Goal: Task Accomplishment & Management: Use online tool/utility

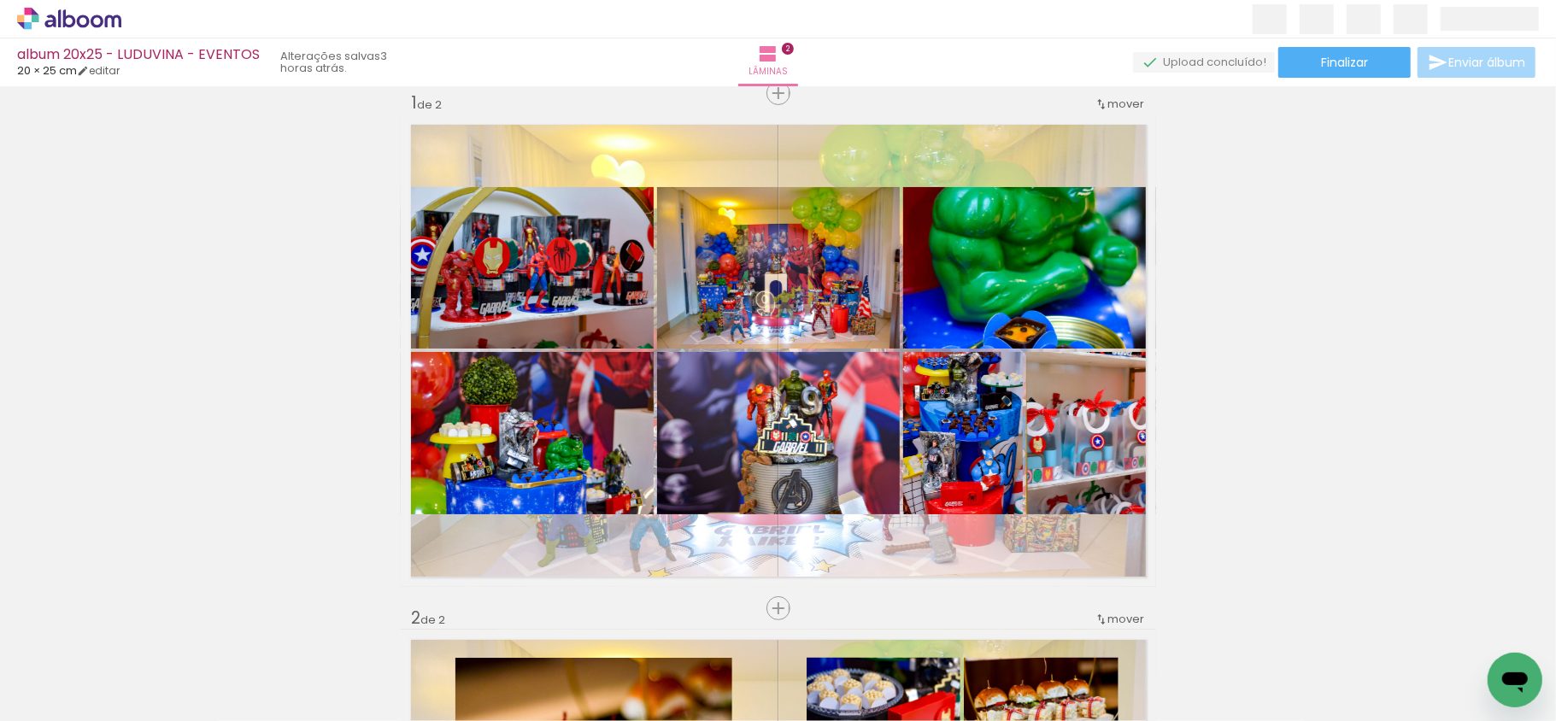
scroll to position [0, 6721]
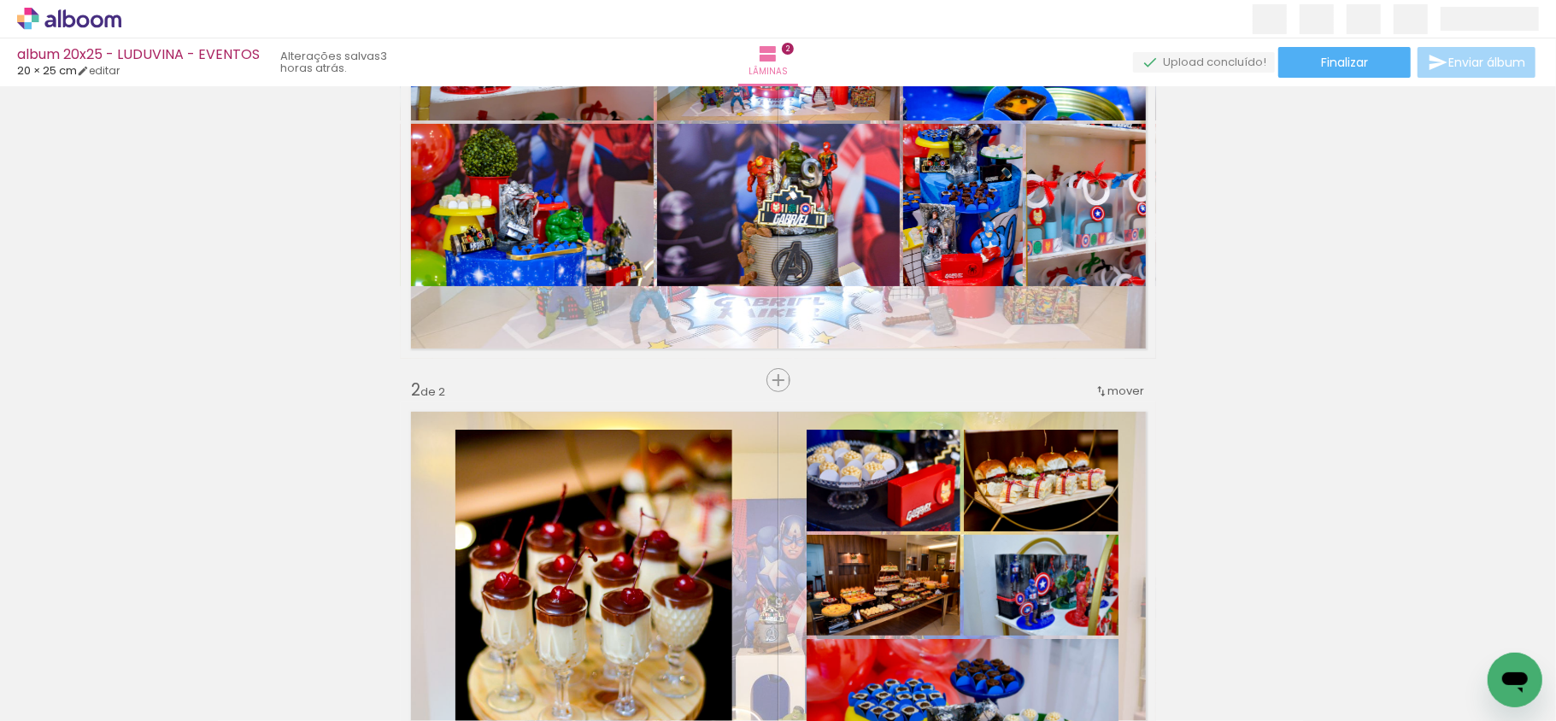
click at [1310, 442] on div "Inserir lâmina 1 de 2 Inserir lâmina 2 de 2" at bounding box center [778, 616] width 1556 height 1546
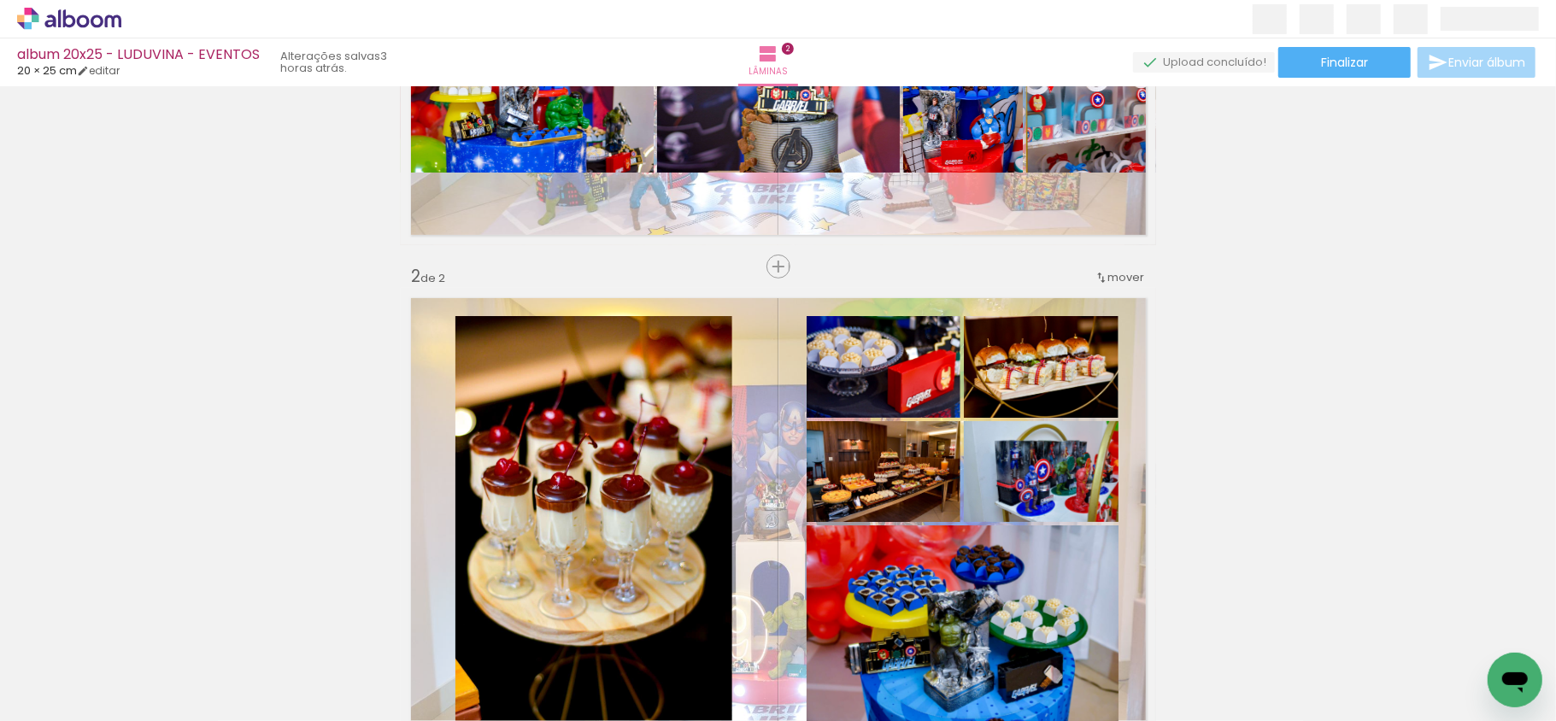
scroll to position [0, 2669]
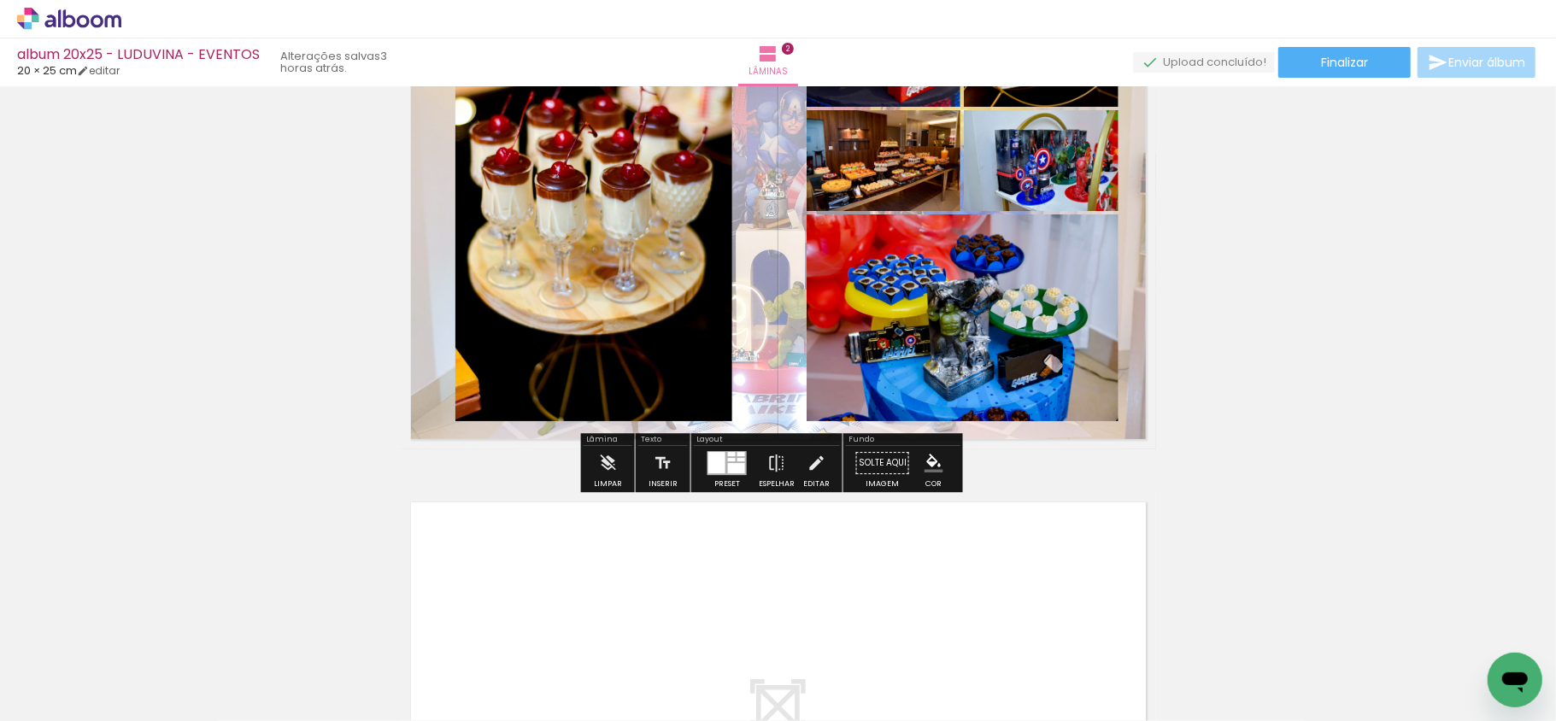
scroll to position [683, 0]
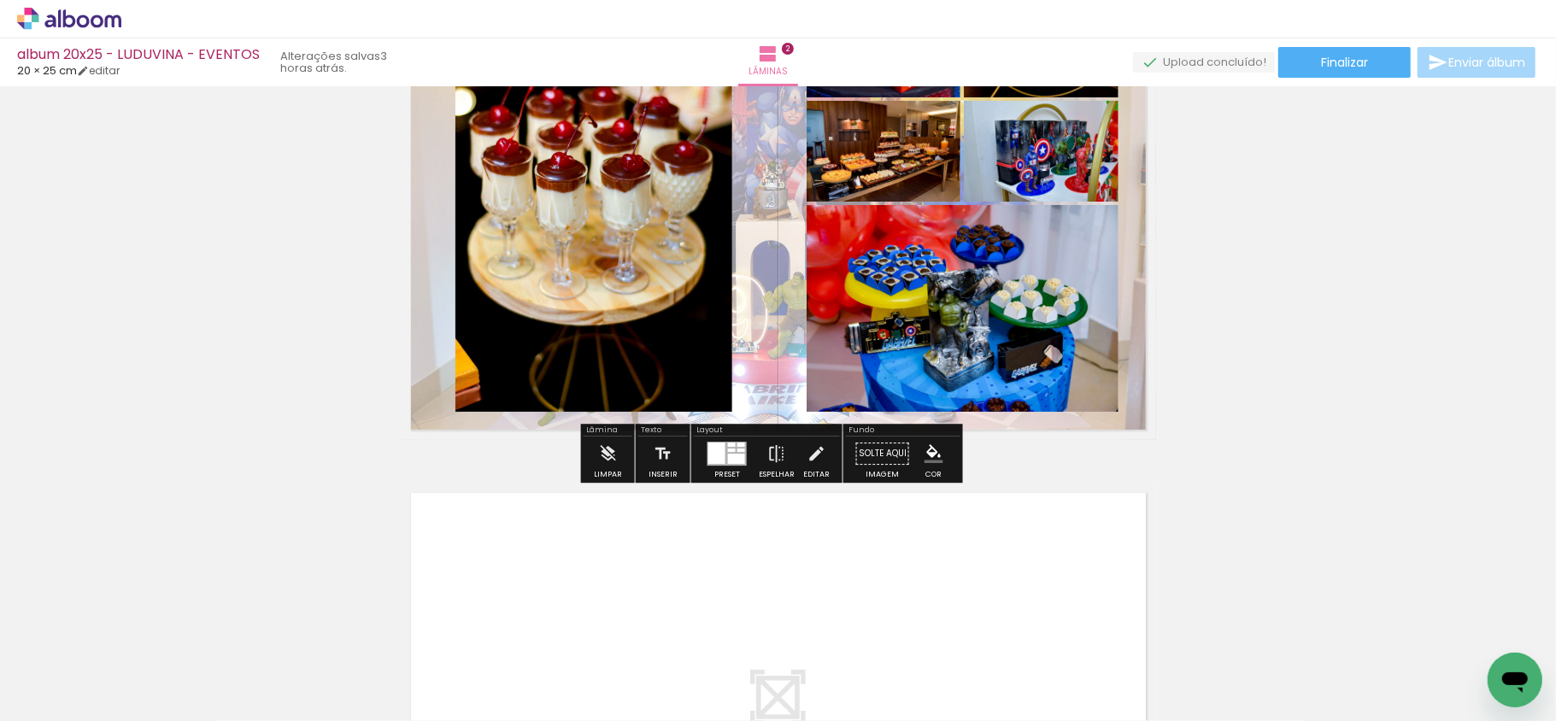
click at [728, 449] on div at bounding box center [732, 449] width 8 height 3
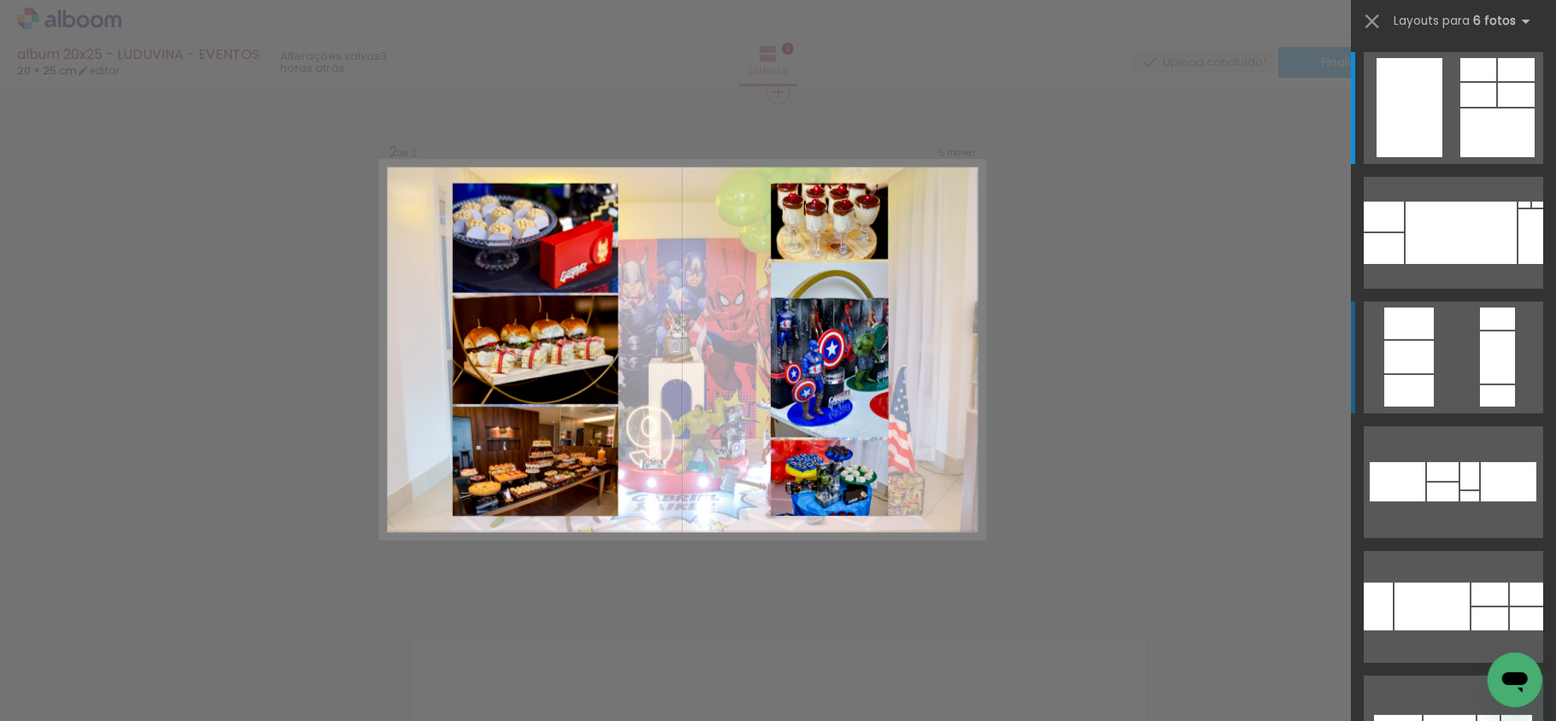
scroll to position [536, 0]
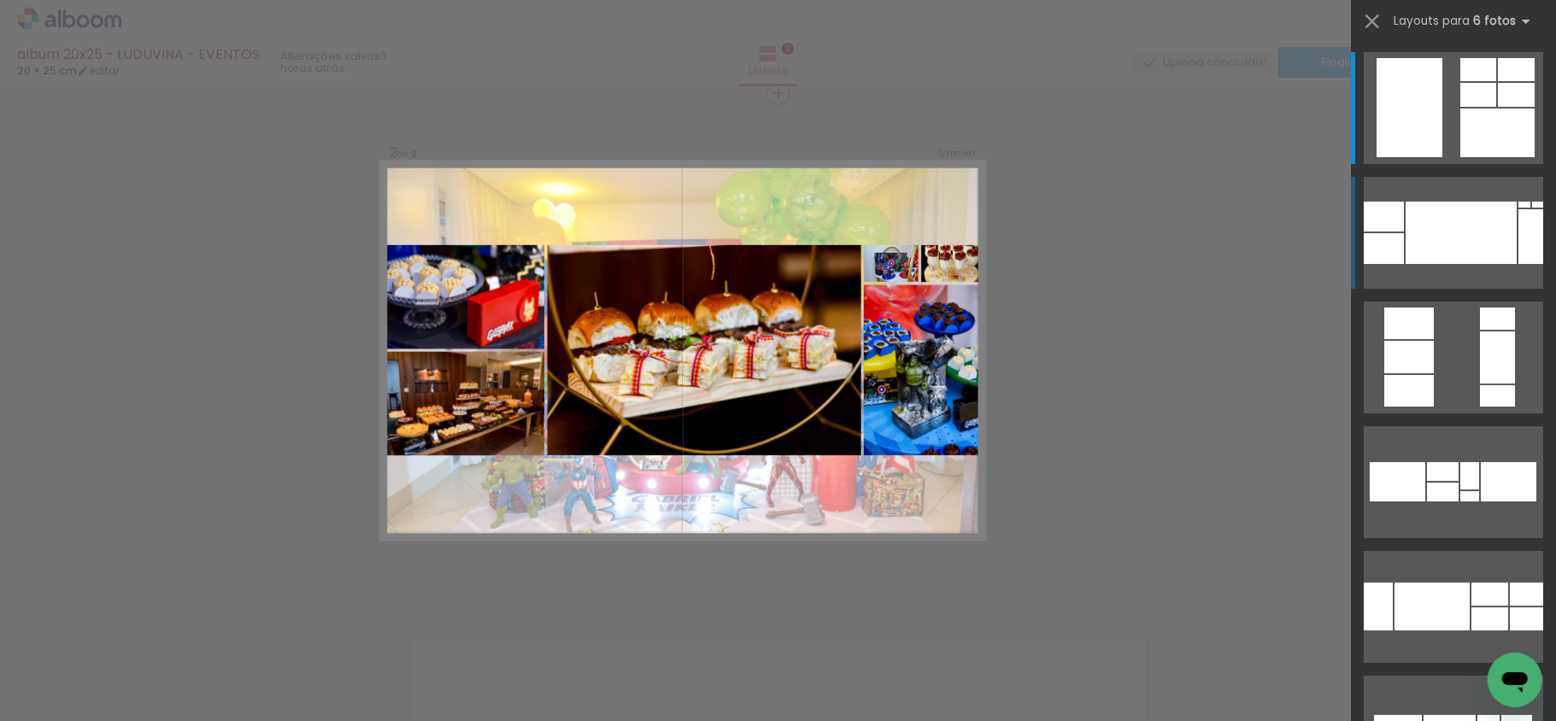
click at [1491, 232] on div at bounding box center [1460, 233] width 111 height 62
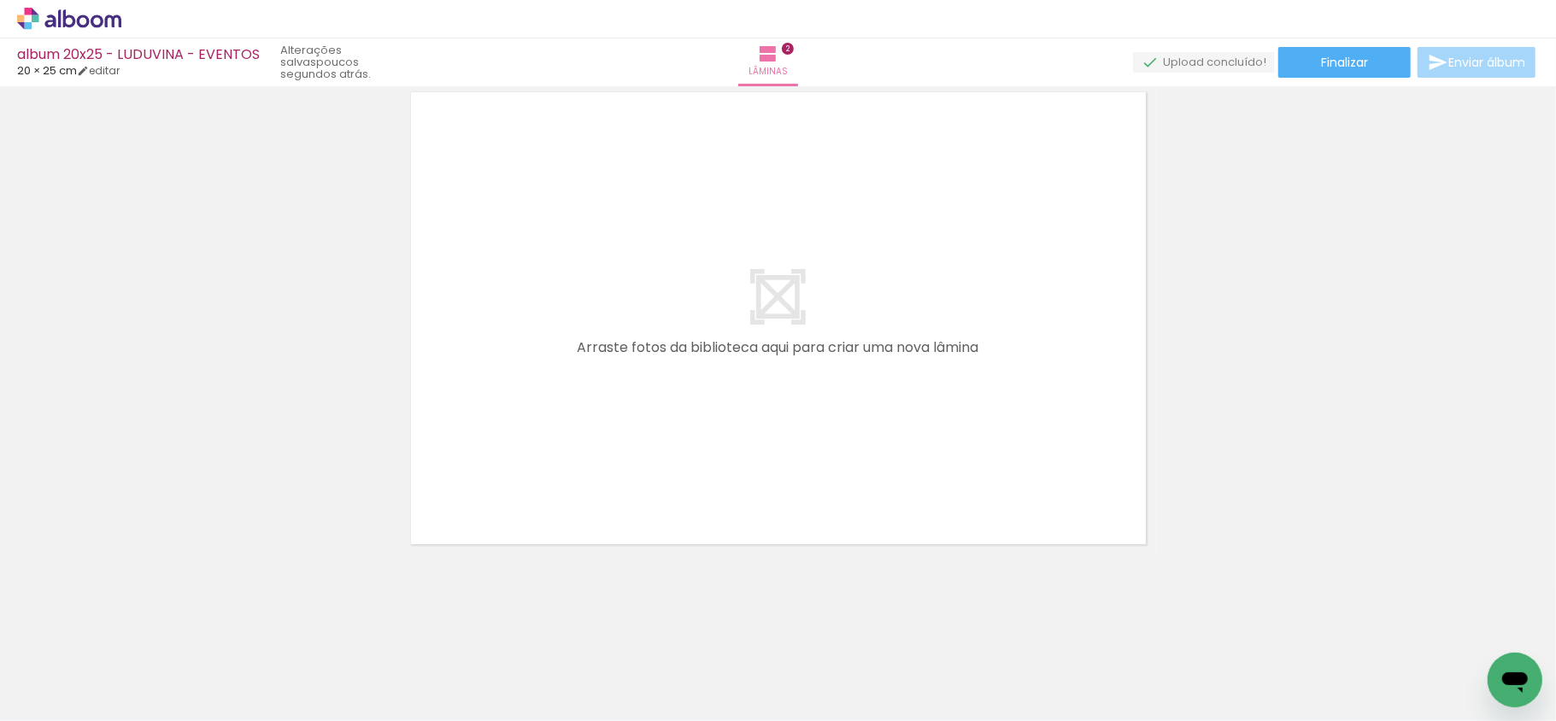
scroll to position [0, 6721]
